Goal: Task Accomplishment & Management: Use online tool/utility

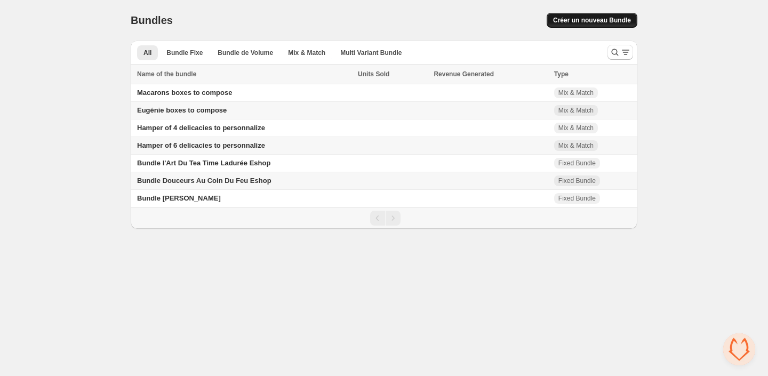
click at [562, 17] on span "Créer un nouveau Bundle" at bounding box center [592, 20] width 78 height 9
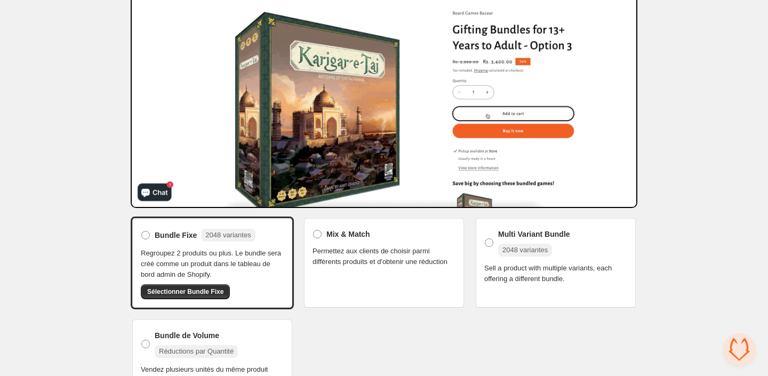
scroll to position [116, 0]
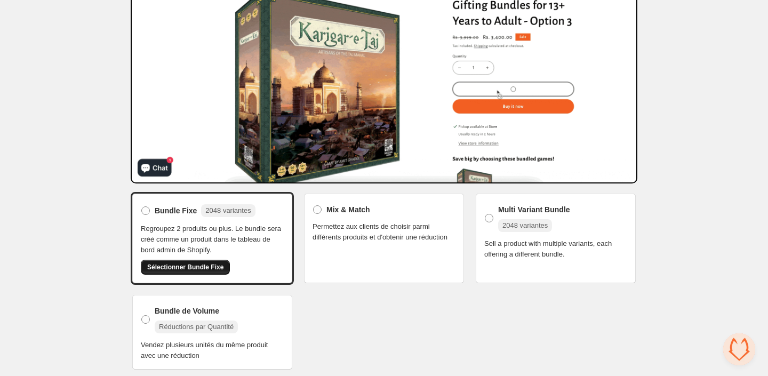
click at [195, 263] on span "Sélectionner Bundle Fixe" at bounding box center [185, 267] width 76 height 9
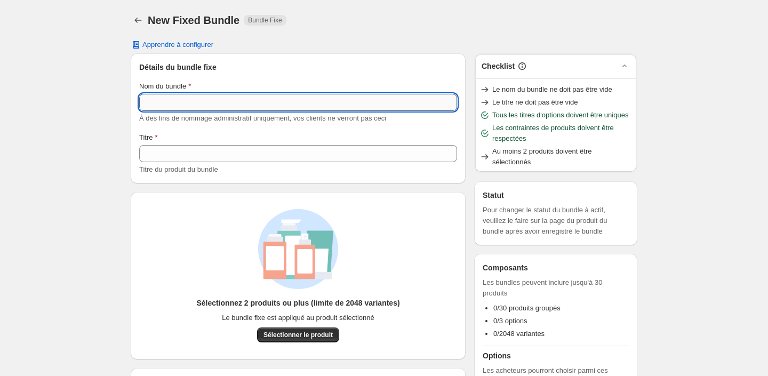
click at [273, 98] on input "Nom du bundle" at bounding box center [298, 102] width 318 height 17
paste input "**********"
type input "**********"
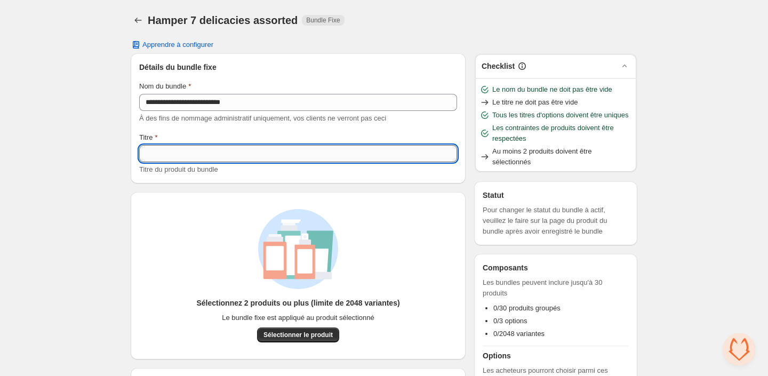
click at [258, 151] on input "Titre" at bounding box center [298, 153] width 318 height 17
paste input "**********"
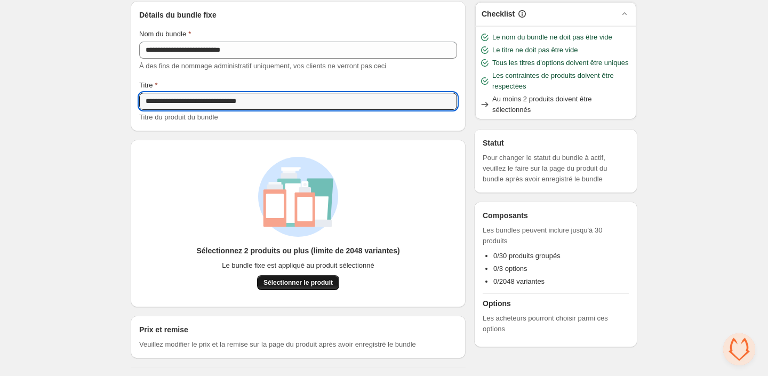
type input "**********"
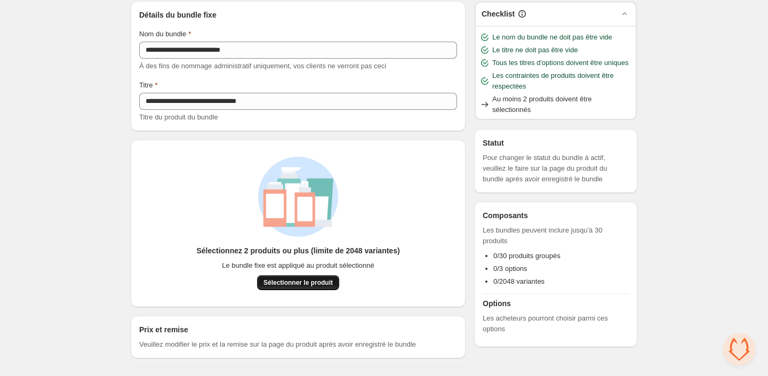
click at [298, 280] on span "Sélectionner le produit" at bounding box center [297, 282] width 69 height 9
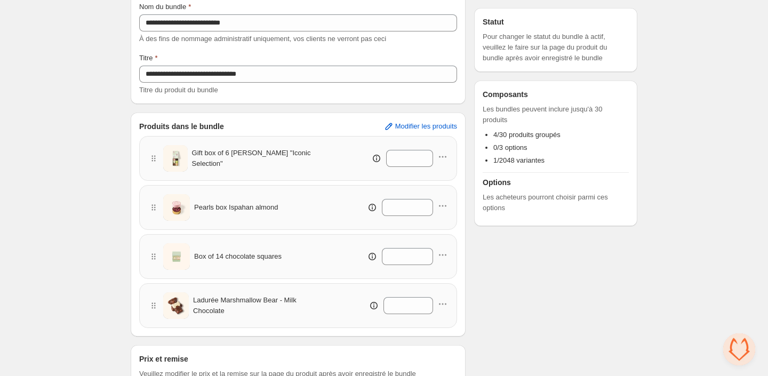
scroll to position [109, 0]
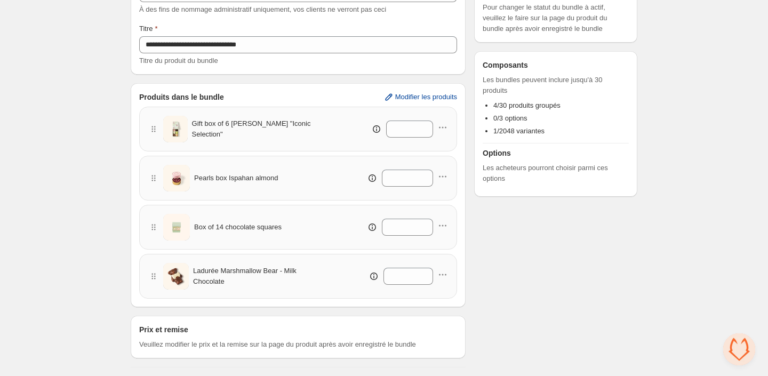
click at [403, 101] on span "Modifier les produits" at bounding box center [426, 97] width 62 height 9
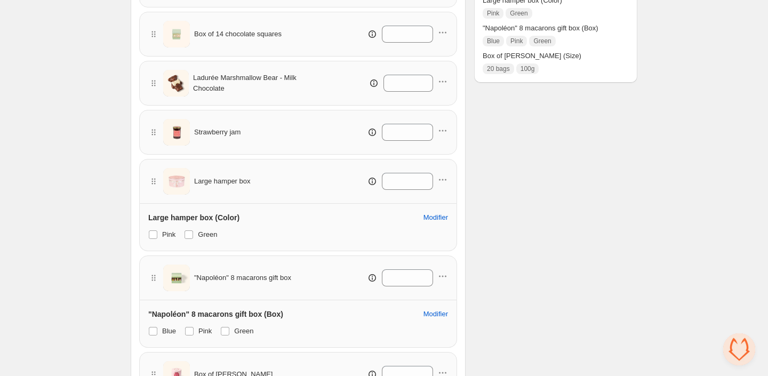
scroll to position [311, 0]
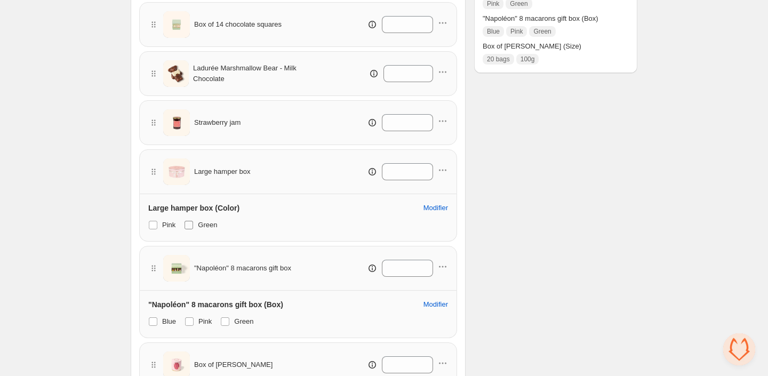
click at [191, 222] on span at bounding box center [188, 225] width 9 height 9
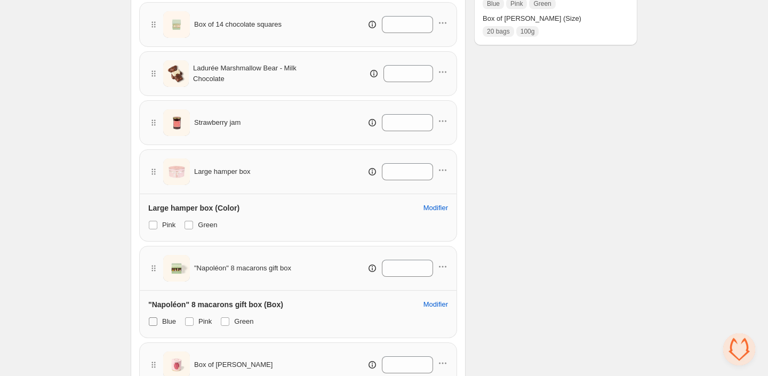
click at [157, 323] on span at bounding box center [153, 321] width 9 height 9
click at [195, 323] on label "Pink" at bounding box center [197, 321] width 27 height 15
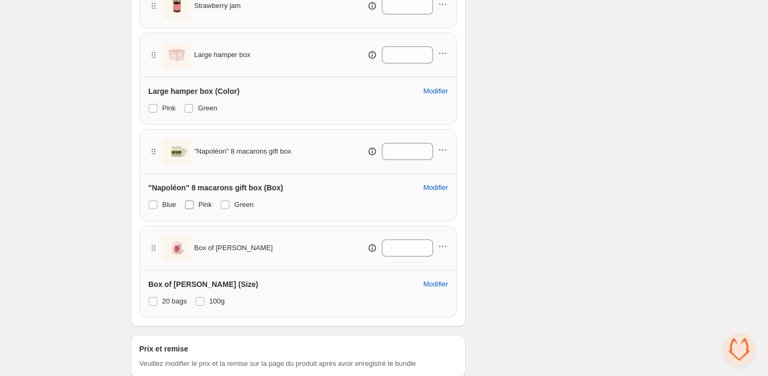
scroll to position [437, 0]
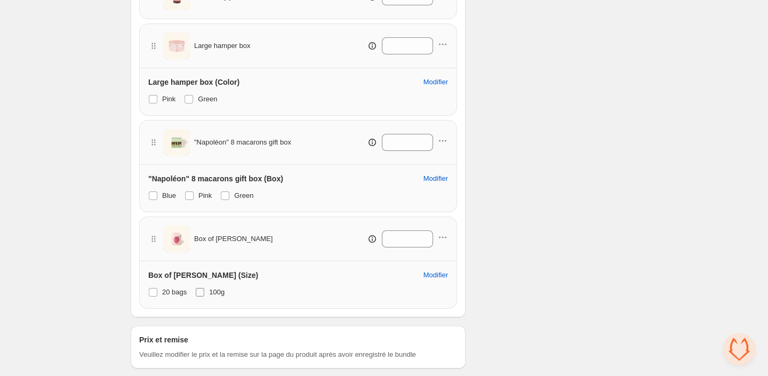
click at [203, 298] on label "100g" at bounding box center [209, 292] width 29 height 15
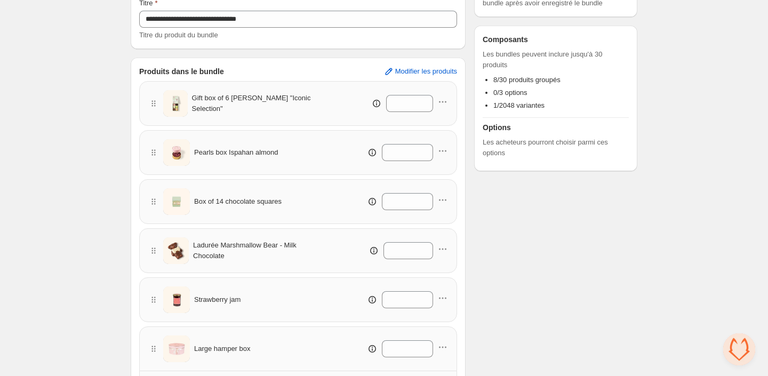
scroll to position [0, 0]
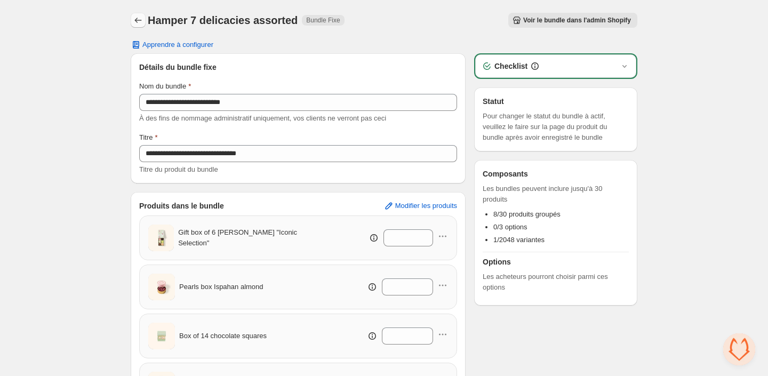
click at [138, 20] on icon "Back" at bounding box center [138, 20] width 7 height 5
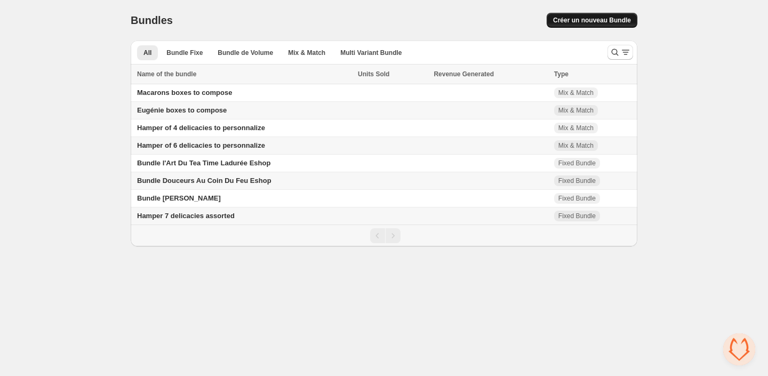
click at [562, 19] on span "Créer un nouveau Bundle" at bounding box center [592, 20] width 78 height 9
